Goal: Task Accomplishment & Management: Manage account settings

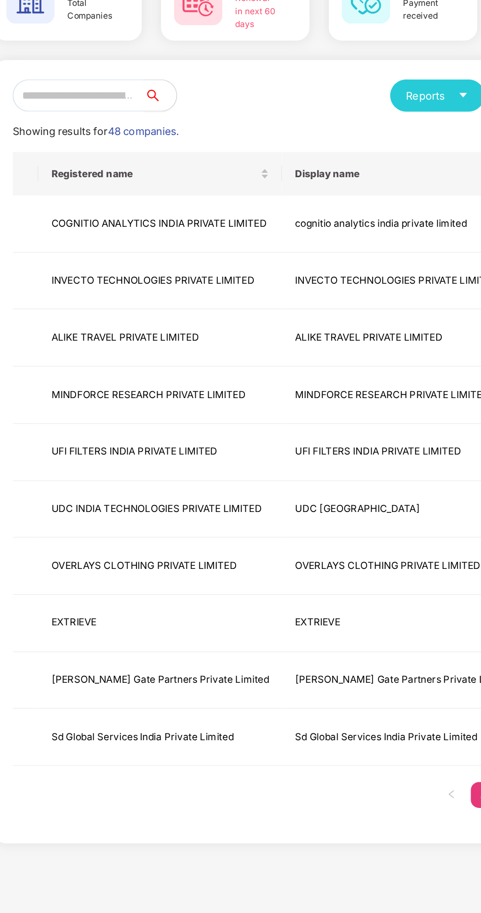
click at [157, 156] on input "text" at bounding box center [126, 158] width 80 height 20
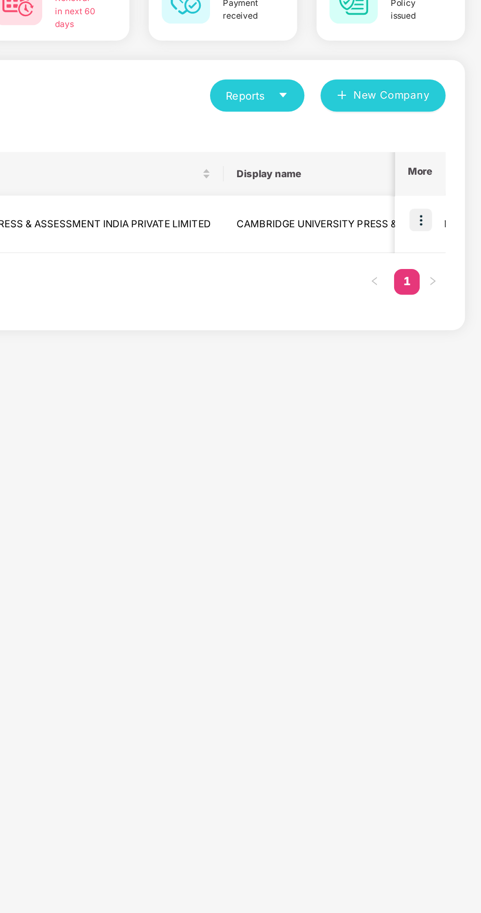
type input "****"
click at [445, 233] on img at bounding box center [445, 234] width 14 height 14
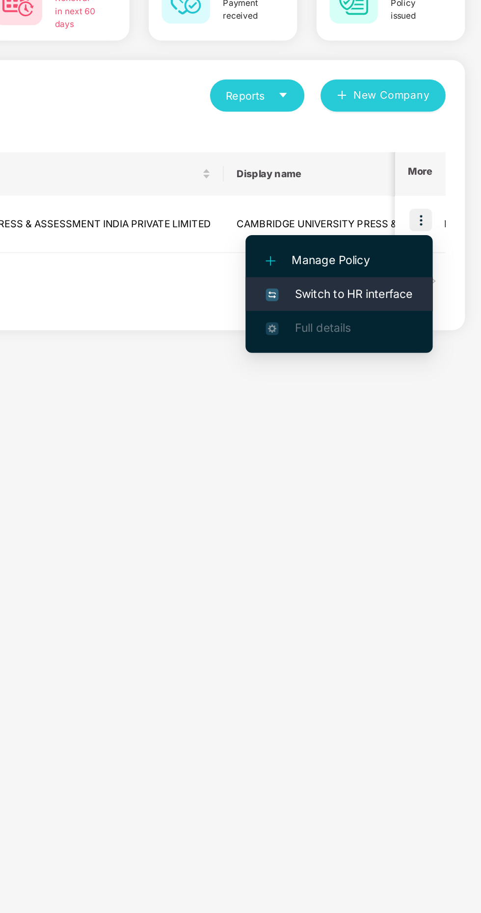
click at [409, 279] on span "Switch to HR interface" at bounding box center [394, 278] width 89 height 11
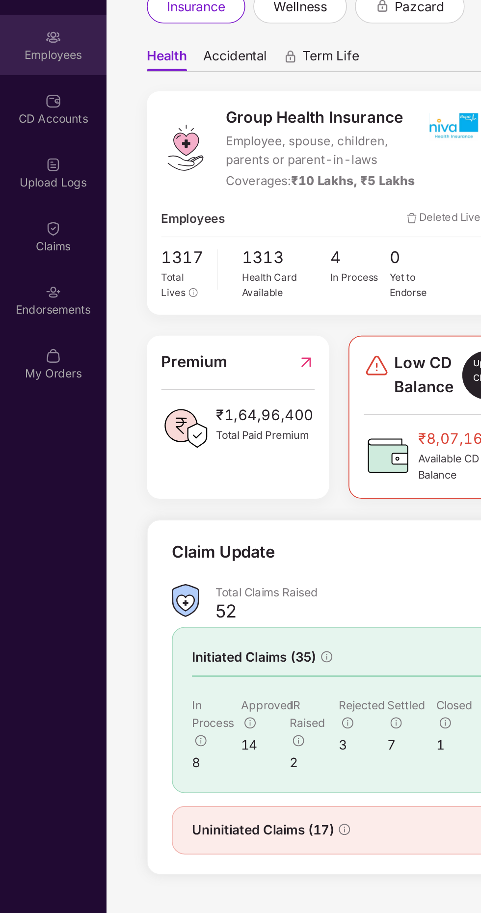
click at [35, 142] on div "Employees" at bounding box center [32, 127] width 65 height 37
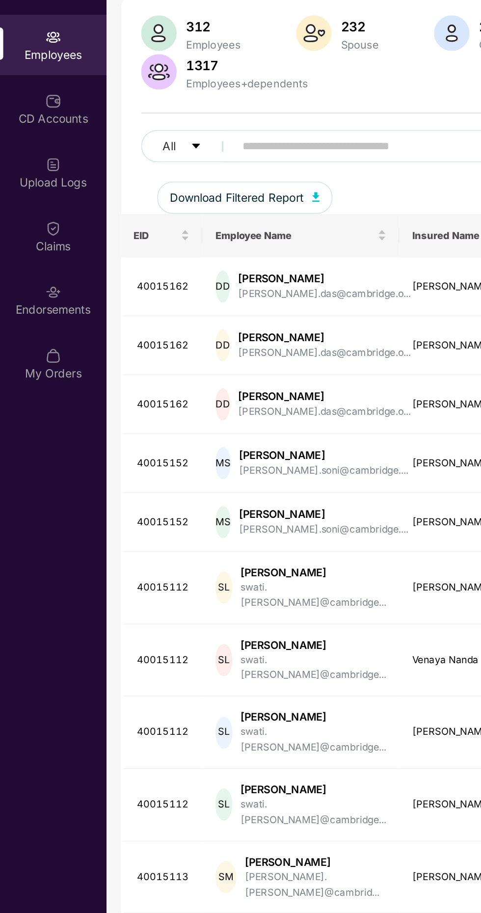
click at [181, 192] on input "text" at bounding box center [236, 189] width 176 height 15
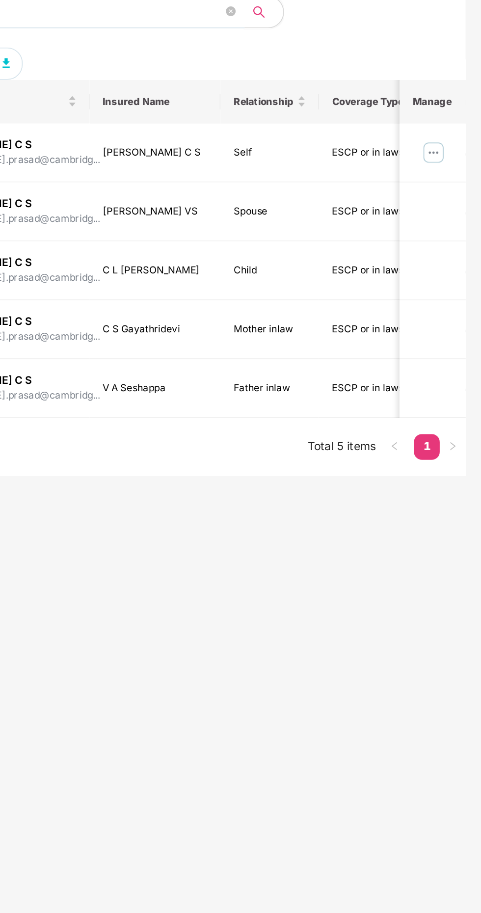
type input "******"
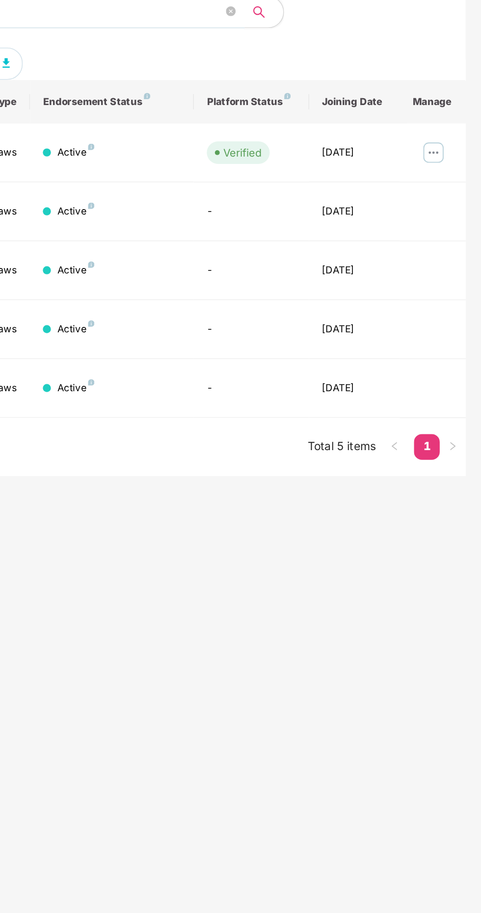
scroll to position [0, 239]
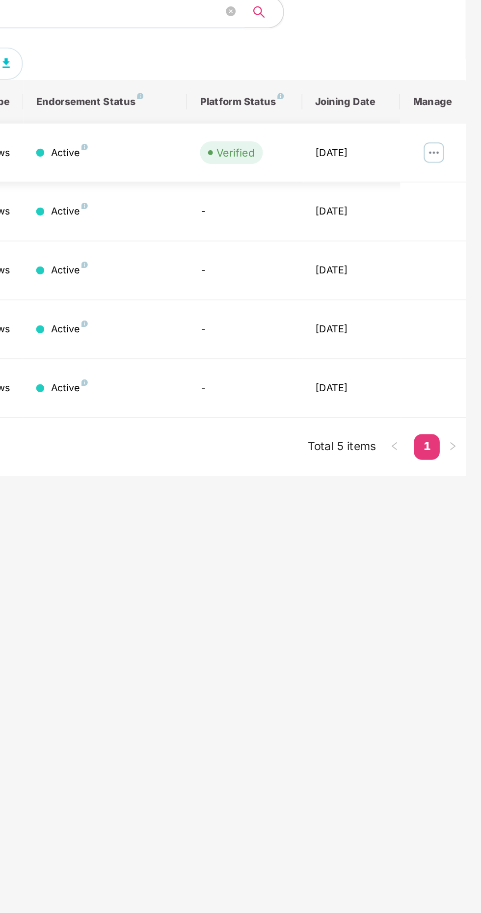
click at [454, 244] on img at bounding box center [453, 243] width 16 height 16
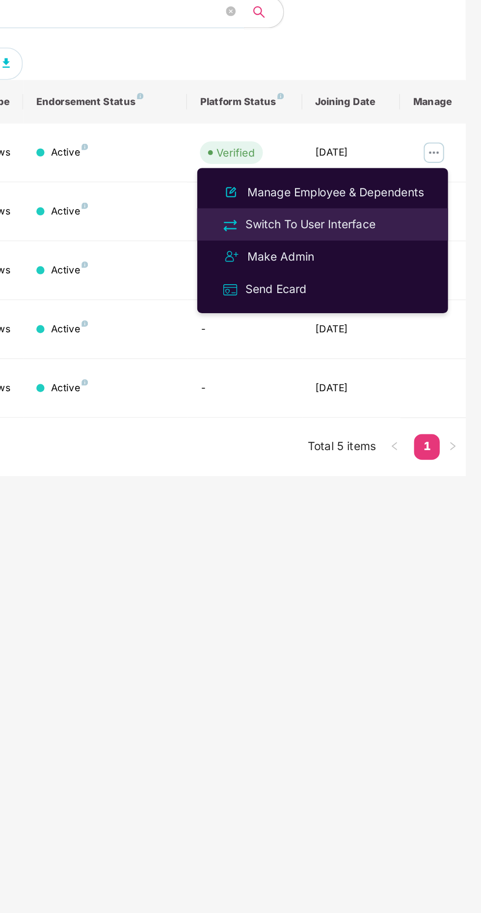
click at [383, 290] on div "Switch To User Interface" at bounding box center [377, 286] width 83 height 11
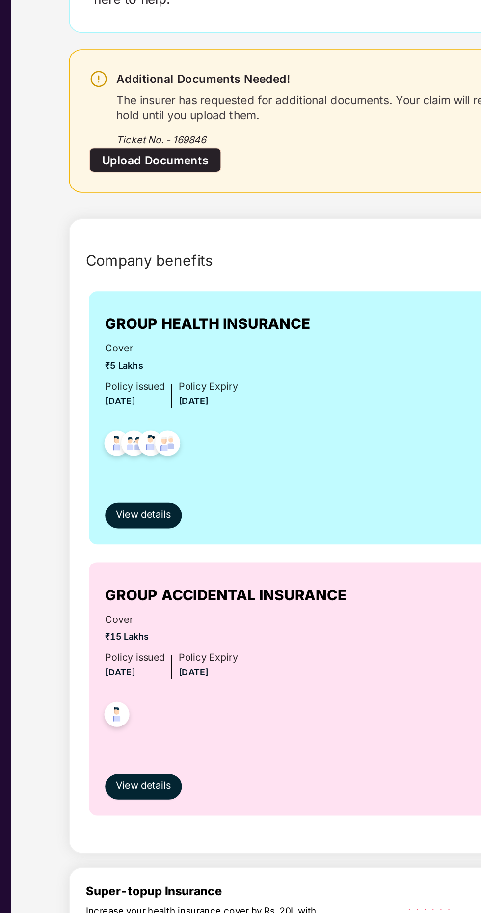
click at [164, 254] on div "Upload Documents" at bounding box center [152, 247] width 80 height 15
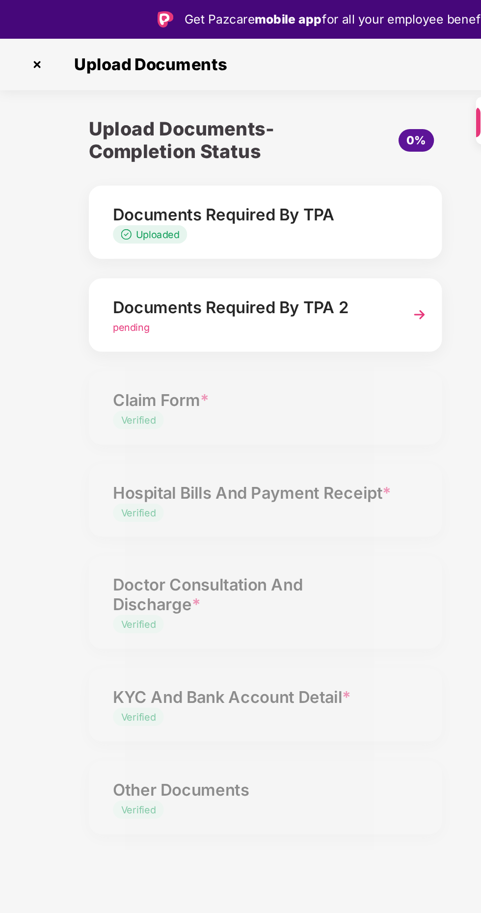
click at [248, 198] on img at bounding box center [255, 192] width 18 height 18
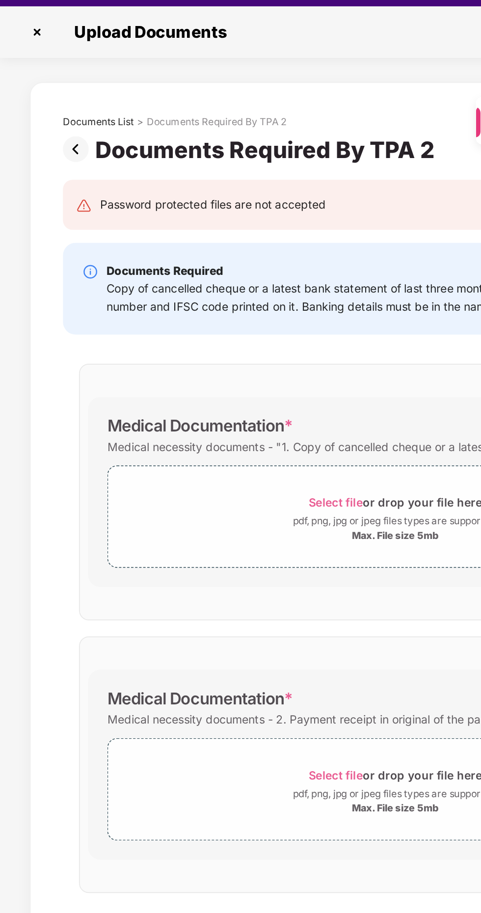
scroll to position [0, 0]
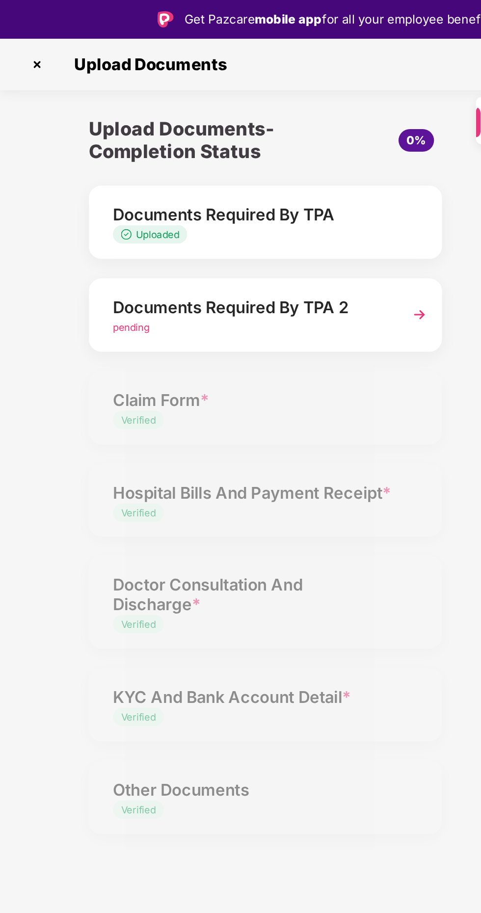
click at [185, 143] on div "Uploaded" at bounding box center [154, 142] width 170 height 9
click at [214, 139] on div "Uploaded" at bounding box center [154, 142] width 170 height 9
click at [214, 126] on div "Documents Required By TPA" at bounding box center [154, 131] width 170 height 16
click at [194, 272] on div "Upload Documents- Completion Status 0% Documents Required By TPA Uploaded Docum…" at bounding box center [161, 294] width 235 height 449
